Goal: Feedback & Contribution: Submit feedback/report problem

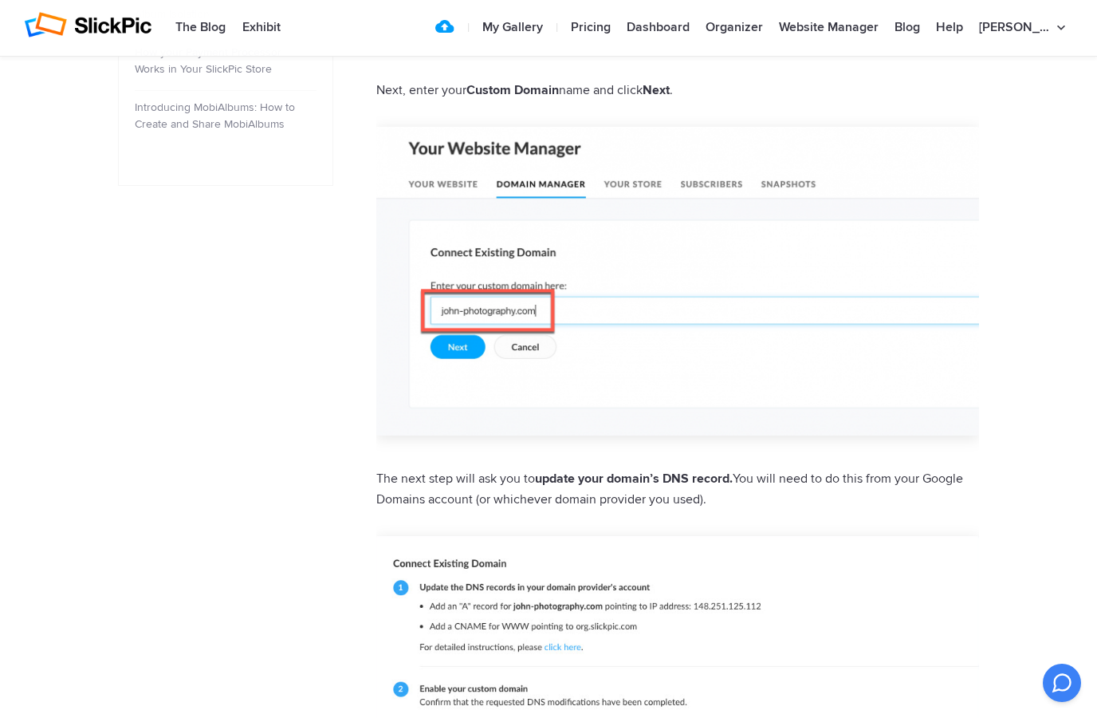
scroll to position [917, 0]
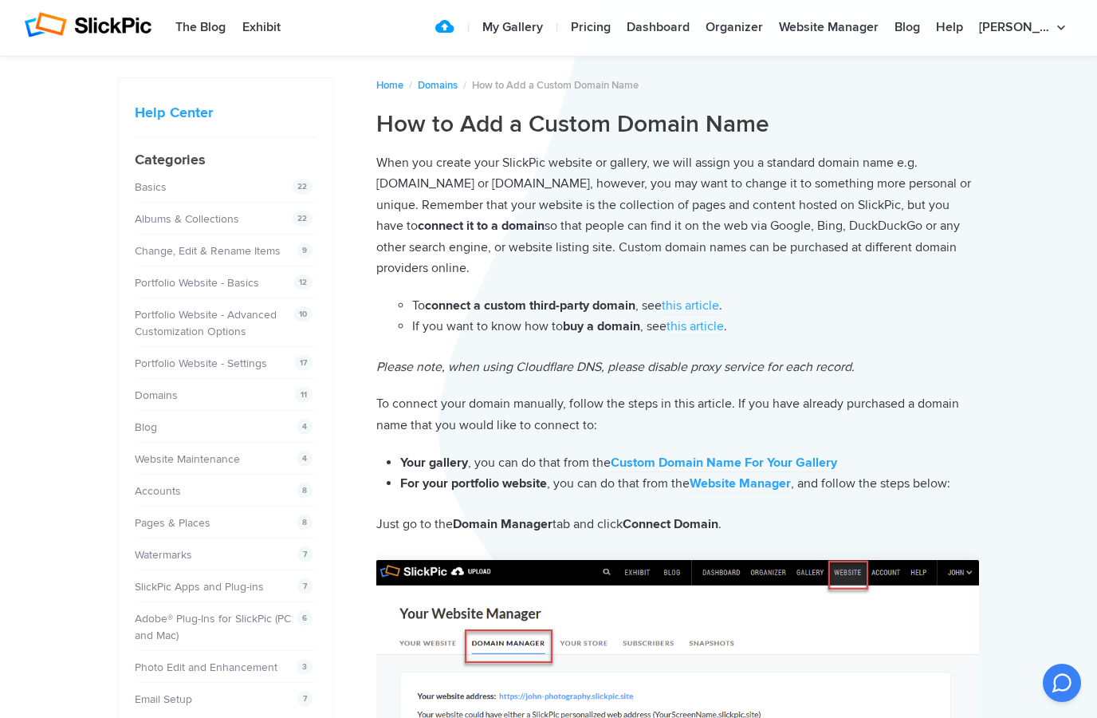
scroll to position [0, 0]
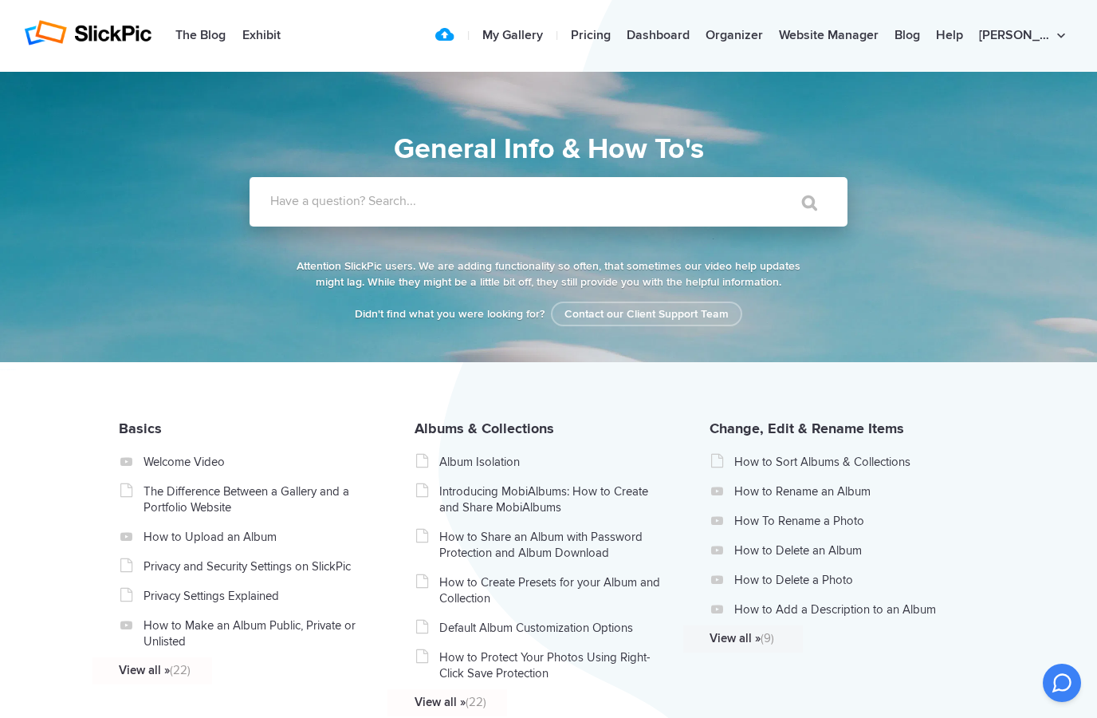
click at [401, 211] on input "Have a question? Search..." at bounding box center [516, 201] width 533 height 49
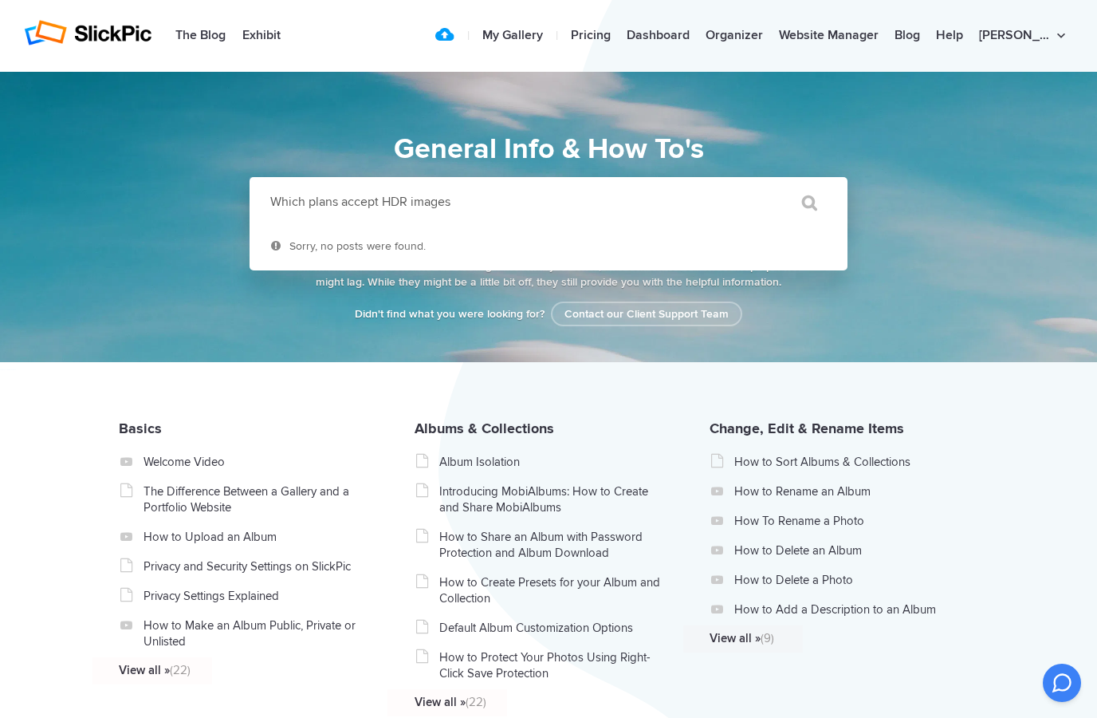
type input "Which plans accept HDR images"
click at [802, 203] on input "" at bounding box center [802, 202] width 67 height 38
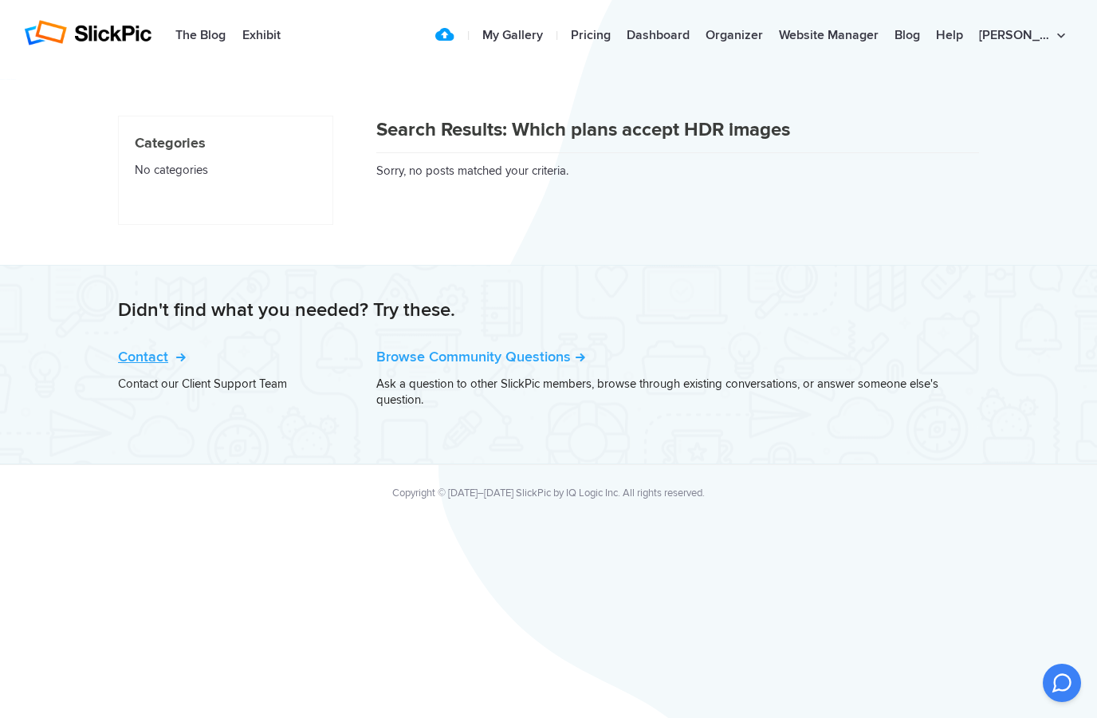
click at [166, 364] on link "Contact" at bounding box center [150, 357] width 65 height 18
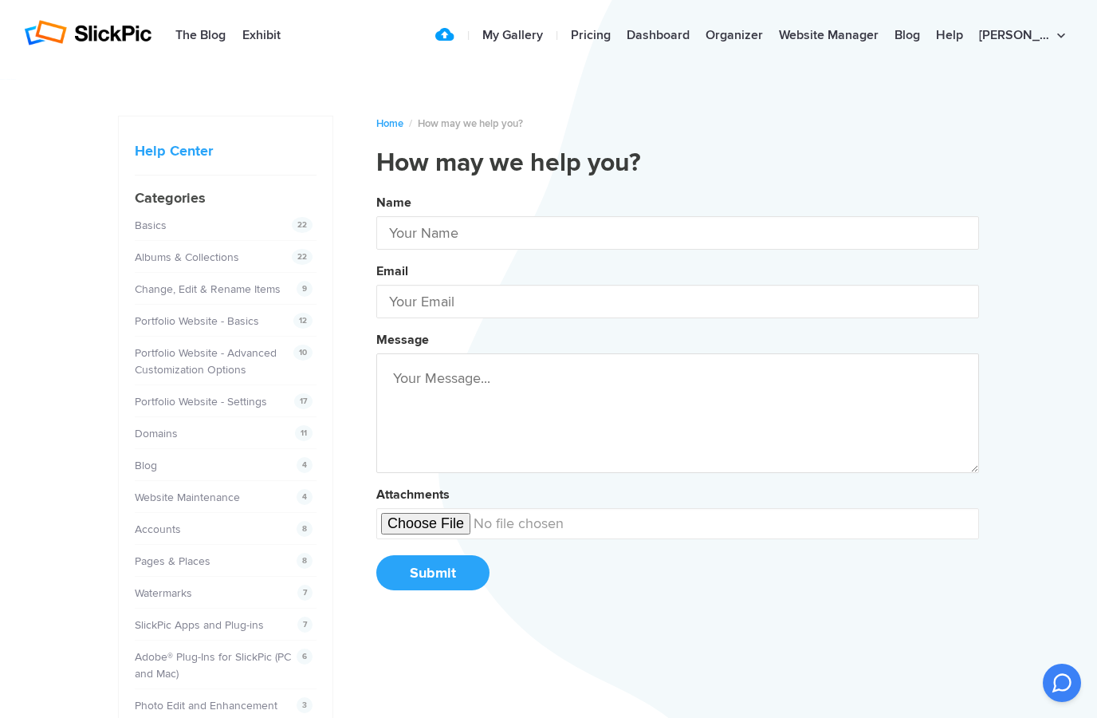
type input "[PERSON_NAME]"
type input "[PERSON_NAME][EMAIL_ADDRESS][DOMAIN_NAME]"
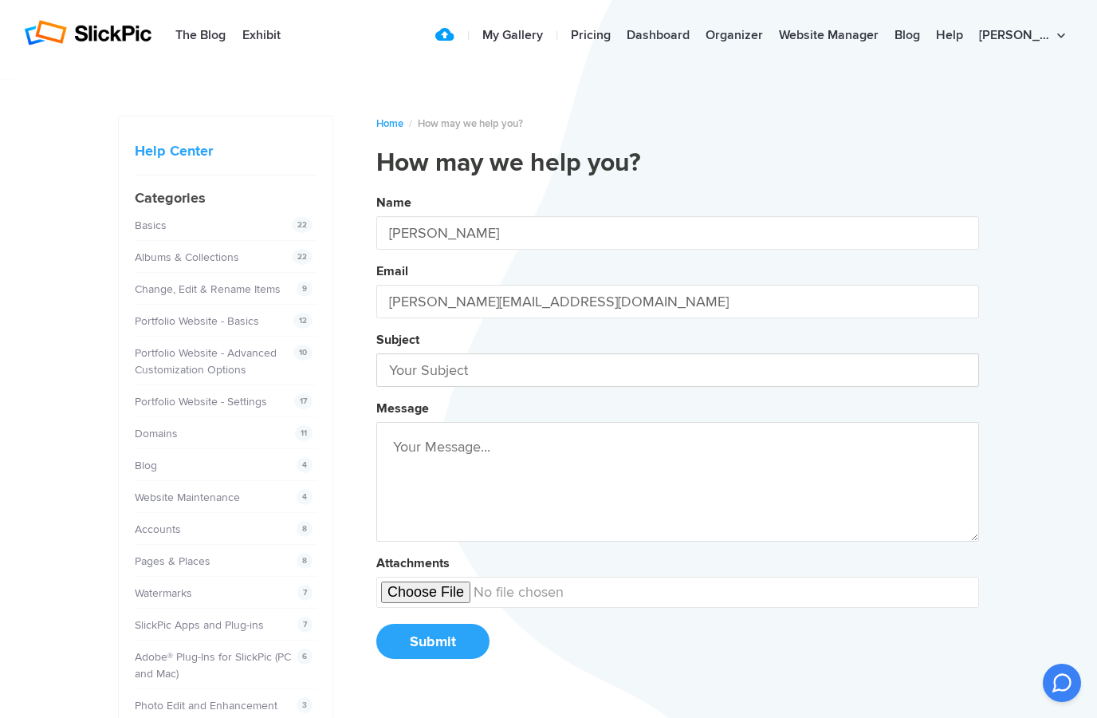
click at [490, 375] on input "text" at bounding box center [677, 369] width 603 height 33
type input "P"
type input "Features"
click at [470, 508] on textarea at bounding box center [677, 482] width 603 height 120
click at [678, 433] on button "Name [PERSON_NAME] Email [PERSON_NAME][EMAIL_ADDRESS][DOMAIN_NAME] Subject Feat…" at bounding box center [677, 432] width 603 height 486
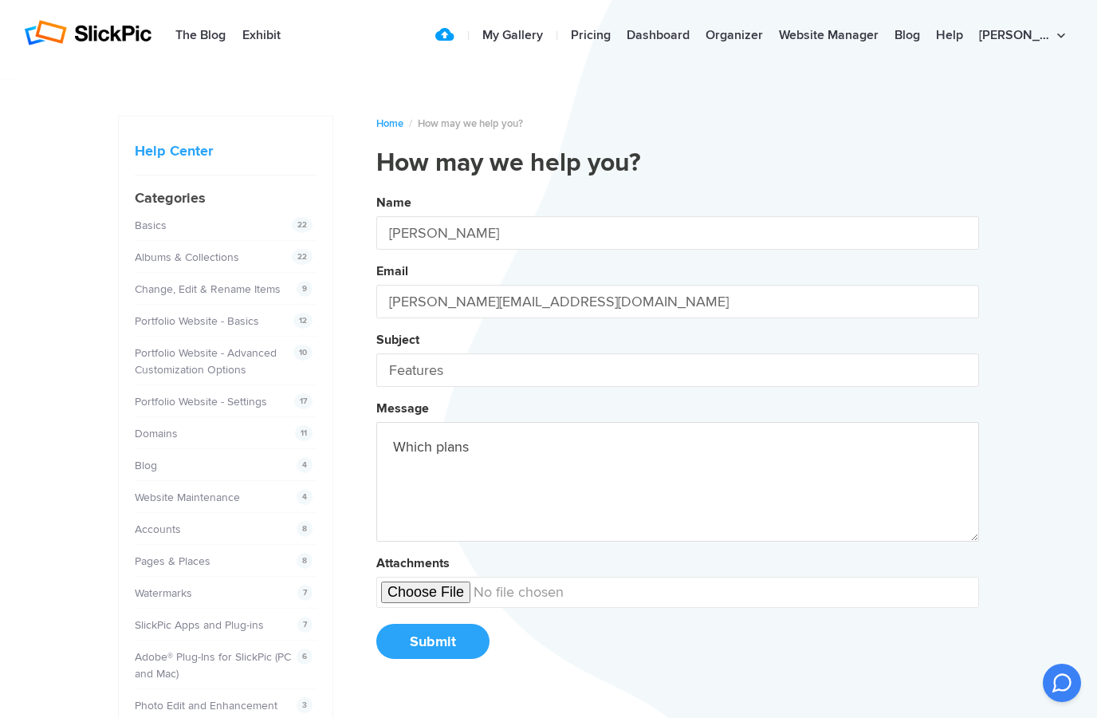
click at [678, 433] on button "Name [PERSON_NAME] Email [PERSON_NAME][EMAIL_ADDRESS][DOMAIN_NAME] Subject Feat…" at bounding box center [677, 432] width 603 height 486
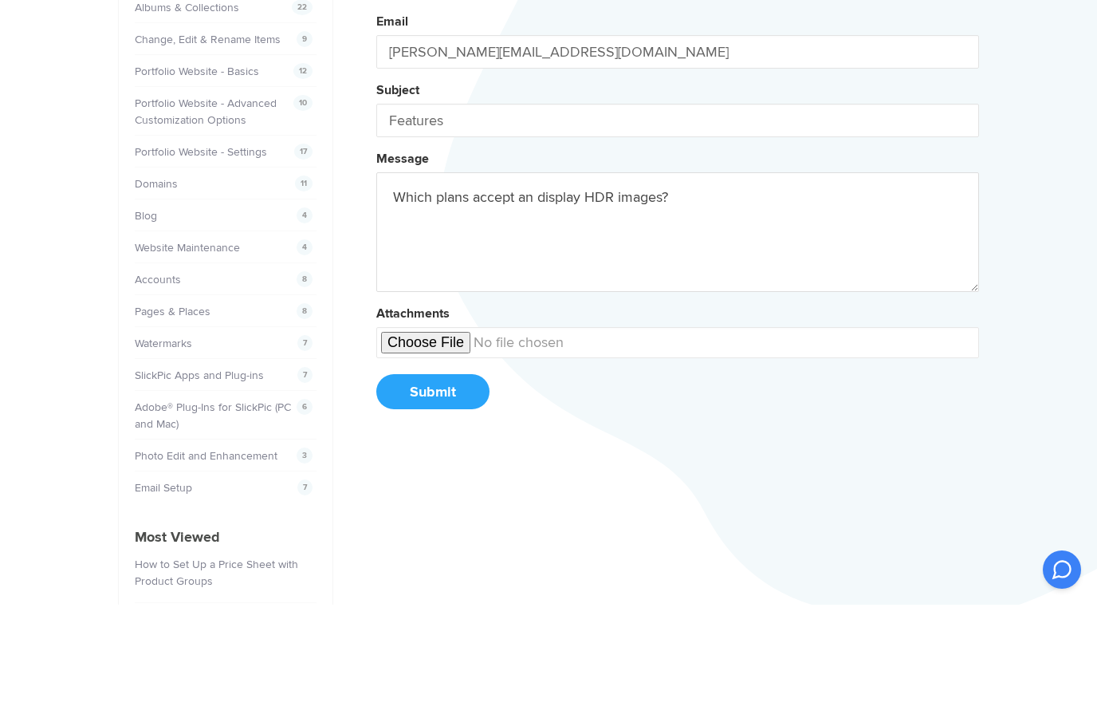
scroll to position [147, 0]
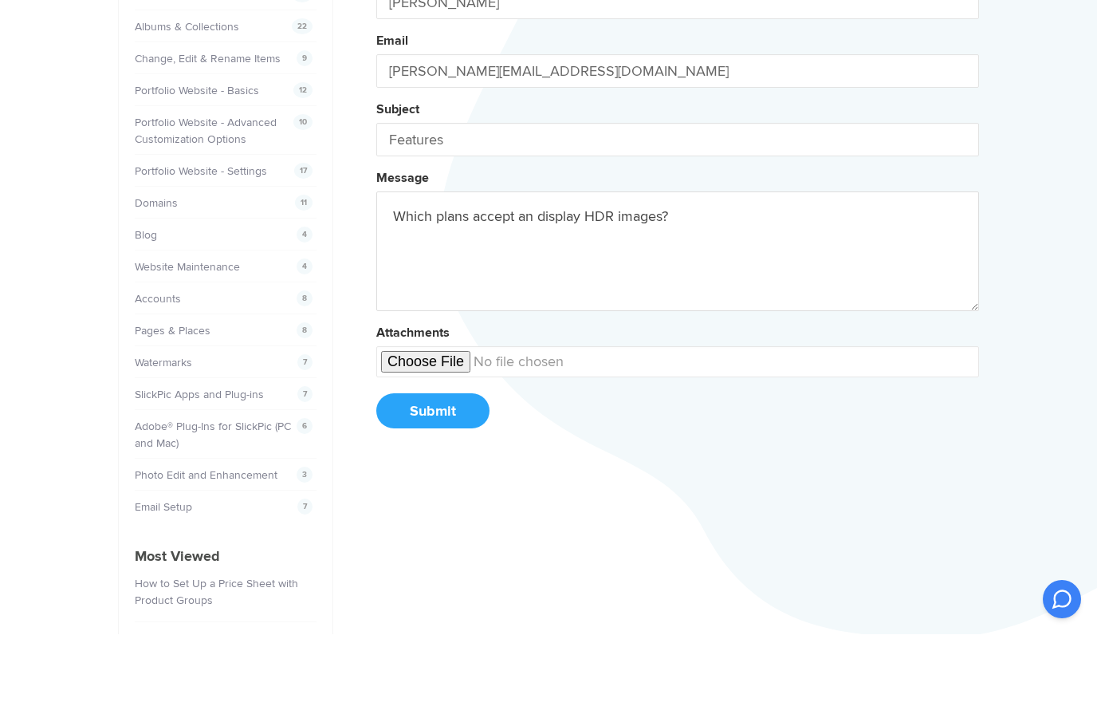
type textarea "Which plans accept an display HDR images?"
click at [443, 477] on button "Submit" at bounding box center [432, 494] width 113 height 35
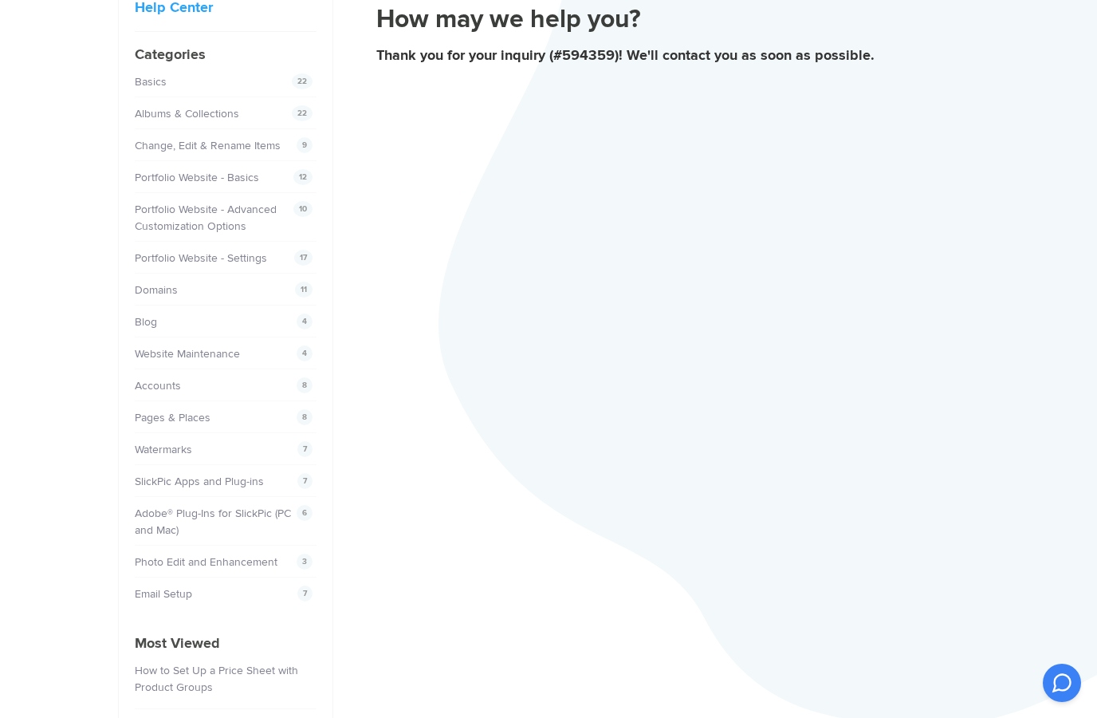
scroll to position [0, 0]
